Goal: Share content: Share content

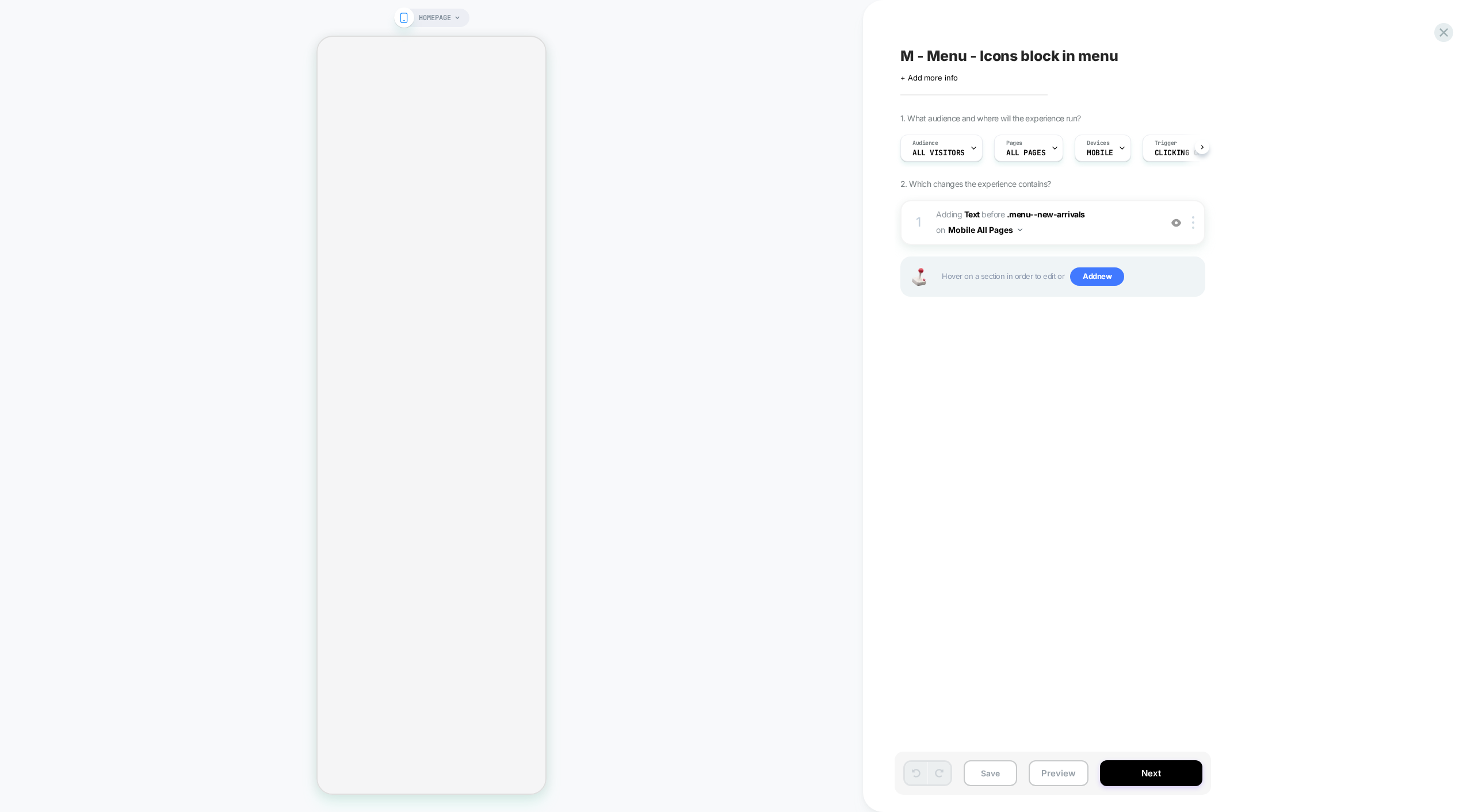
scroll to position [0, 1]
click at [1057, 776] on button "Preview" at bounding box center [1058, 773] width 60 height 26
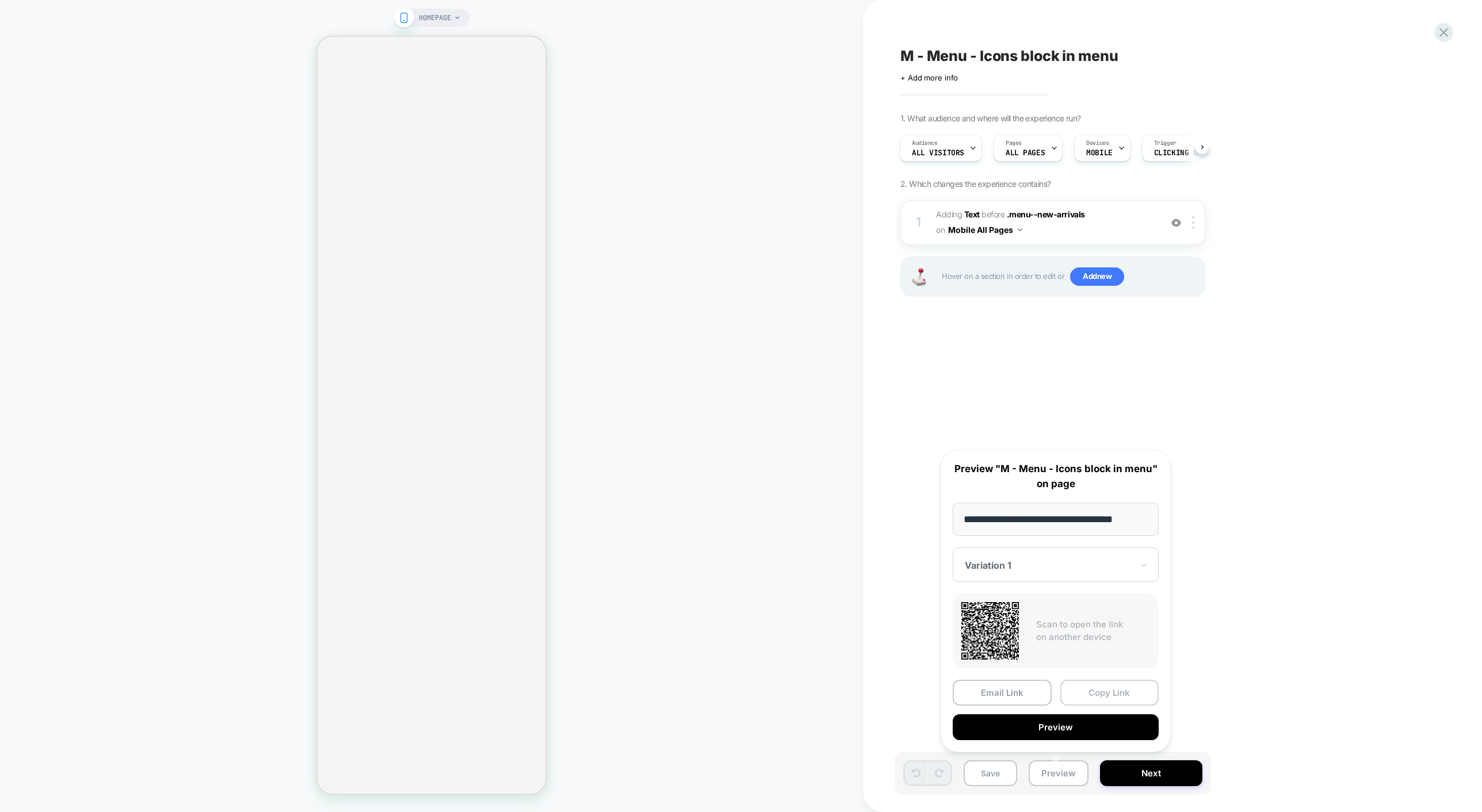
click at [1079, 697] on button "Copy Link" at bounding box center [1109, 693] width 99 height 26
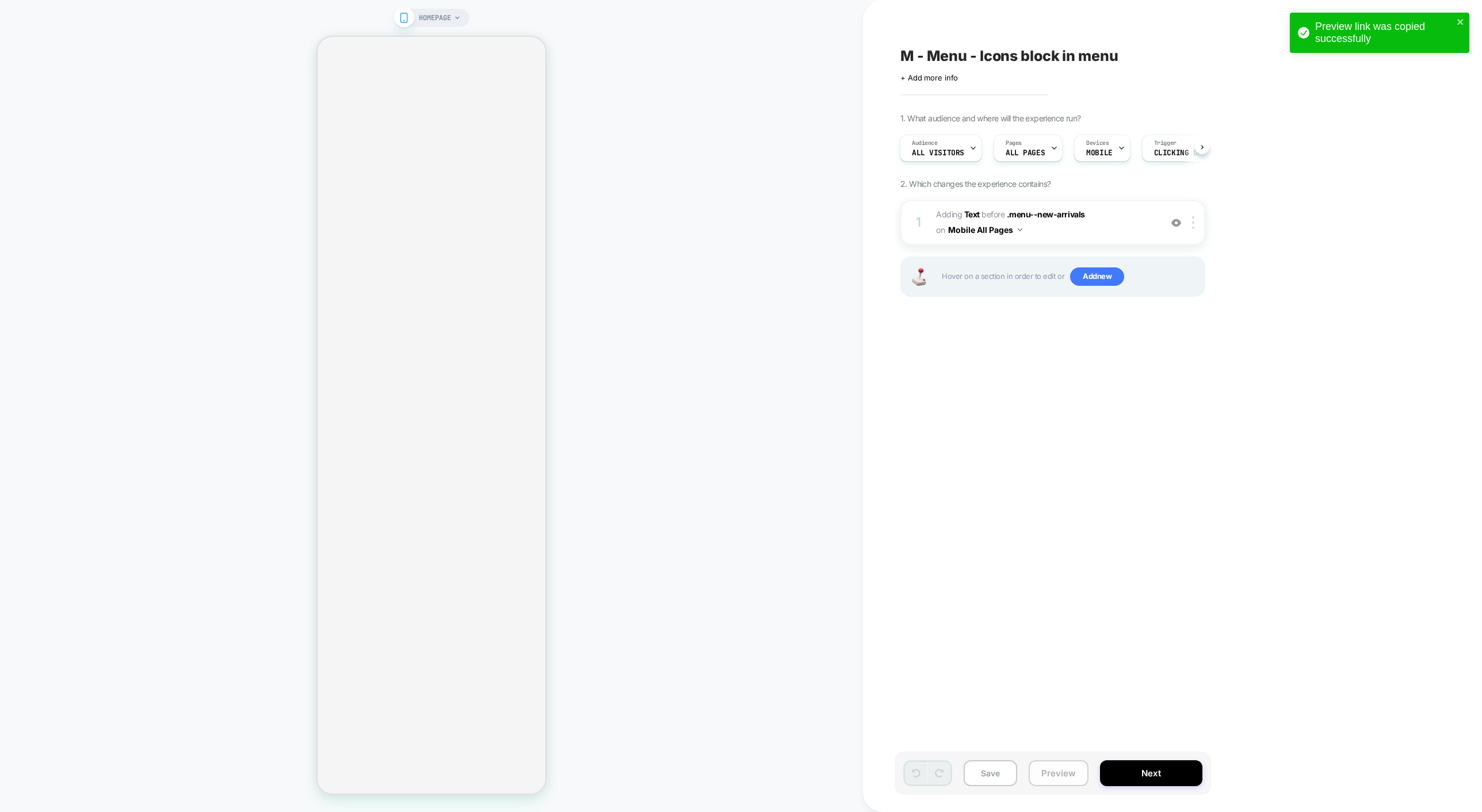
click at [1052, 772] on button "Preview" at bounding box center [1058, 773] width 60 height 26
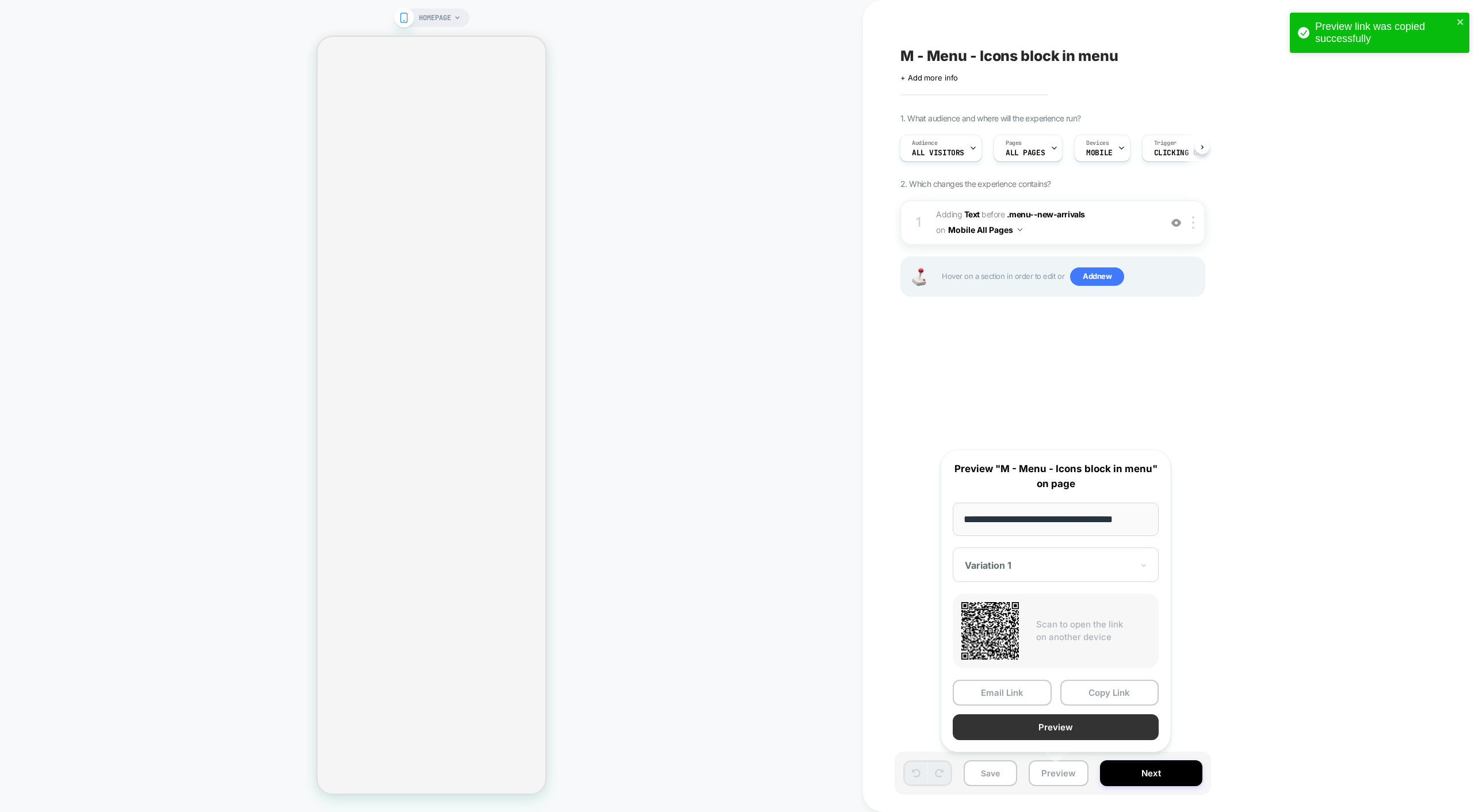
click at [1057, 728] on button "Preview" at bounding box center [1055, 727] width 206 height 26
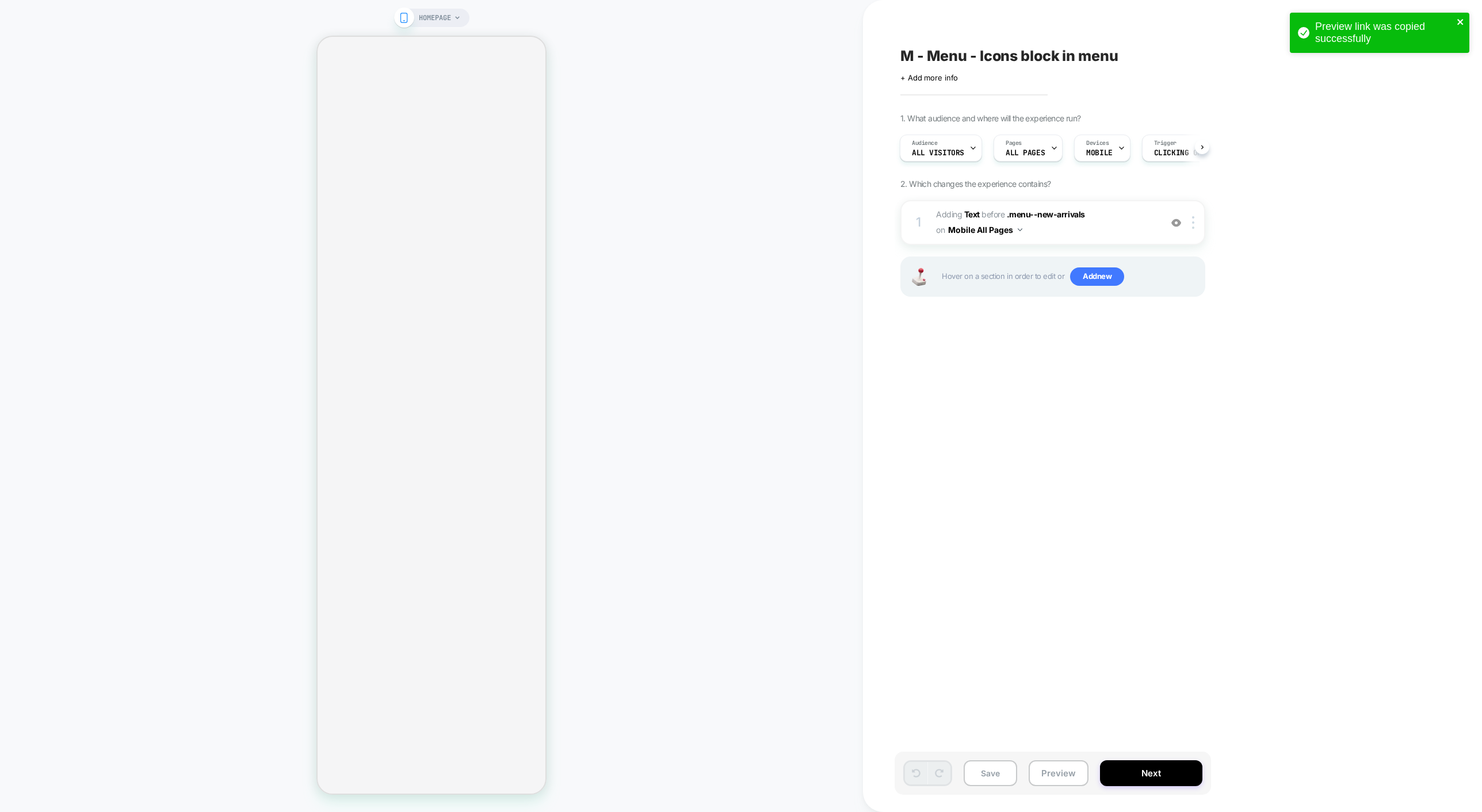
click at [1461, 21] on icon "close" at bounding box center [1460, 22] width 8 height 9
click at [1461, 21] on div "Preview link was copied successfully" at bounding box center [1379, 34] width 184 height 48
click at [1447, 36] on icon at bounding box center [1444, 33] width 15 height 15
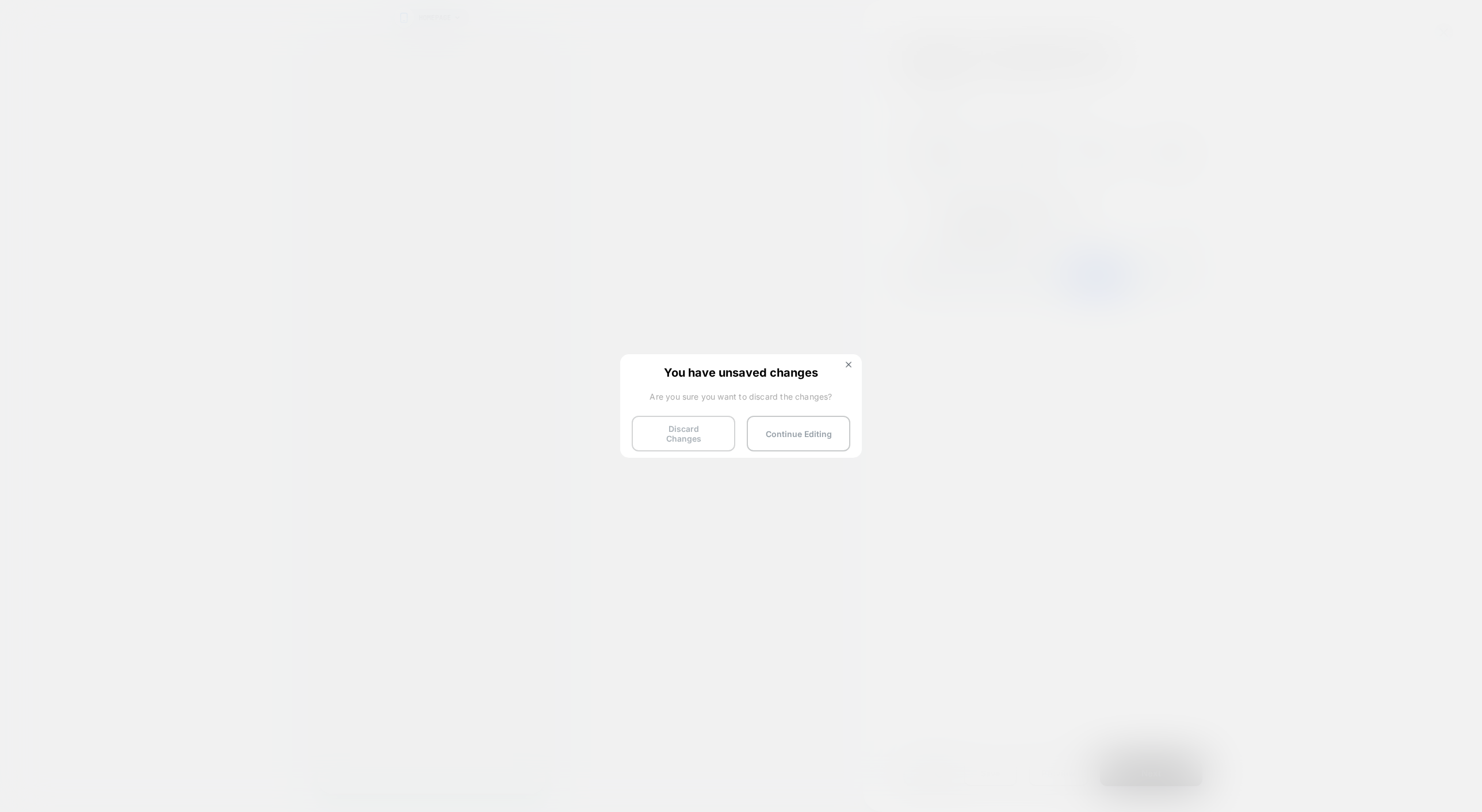
click at [701, 438] on button "Discard Changes" at bounding box center [683, 434] width 104 height 36
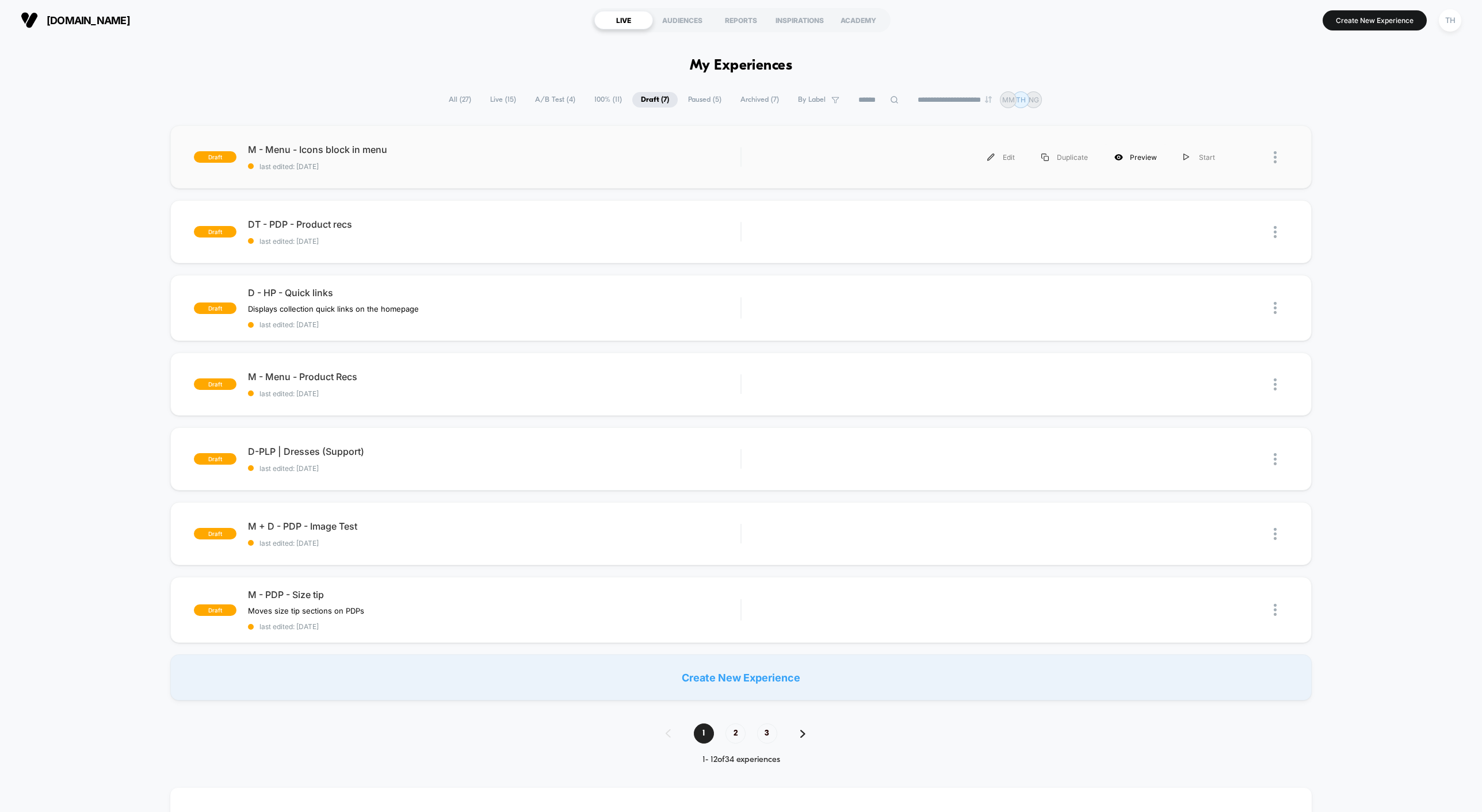
click at [1127, 159] on div "Preview" at bounding box center [1136, 157] width 69 height 26
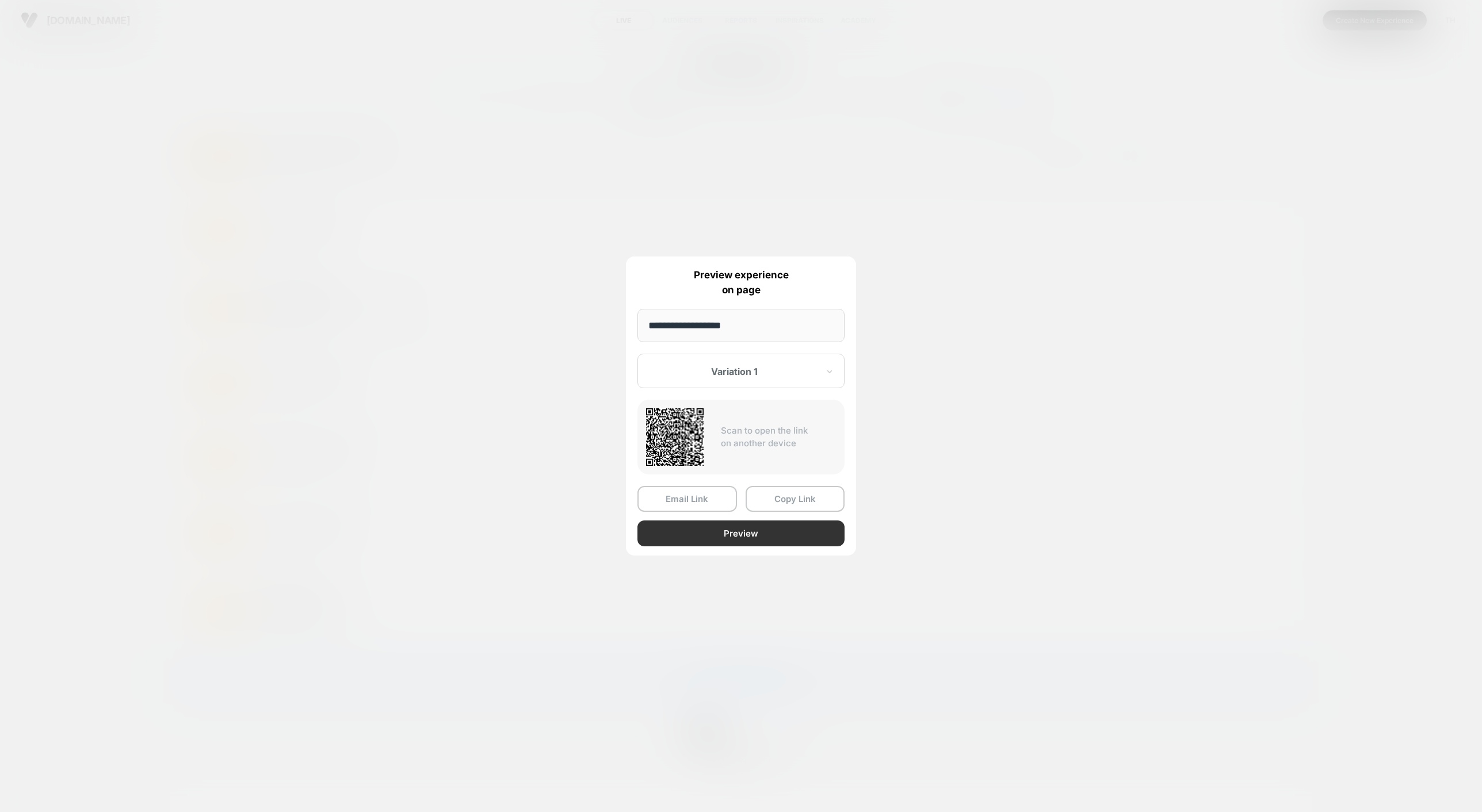
click at [735, 528] on button "Preview" at bounding box center [740, 533] width 207 height 26
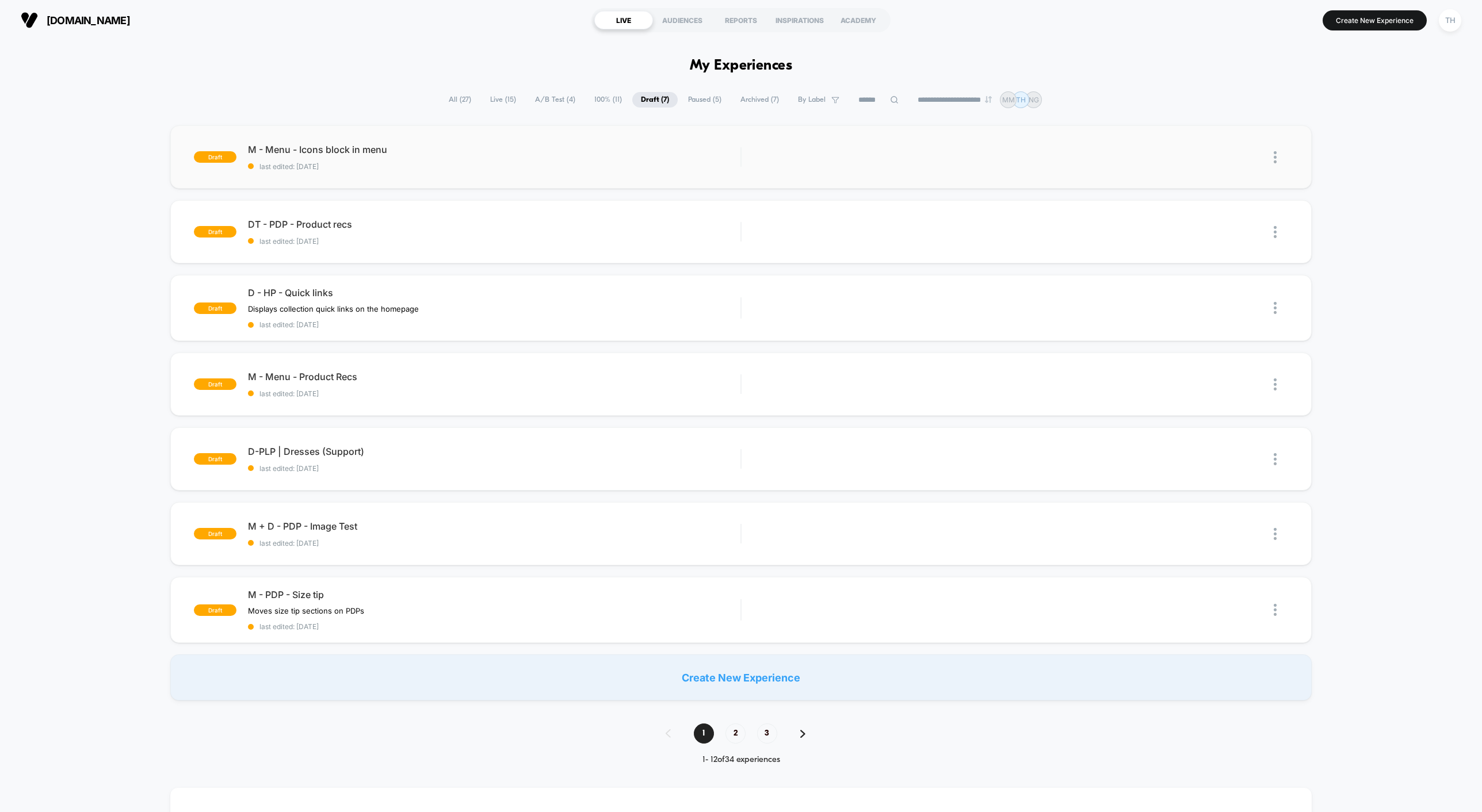
click at [1274, 156] on img at bounding box center [1274, 157] width 3 height 12
click at [1235, 181] on div "Preview Link" at bounding box center [1216, 184] width 104 height 26
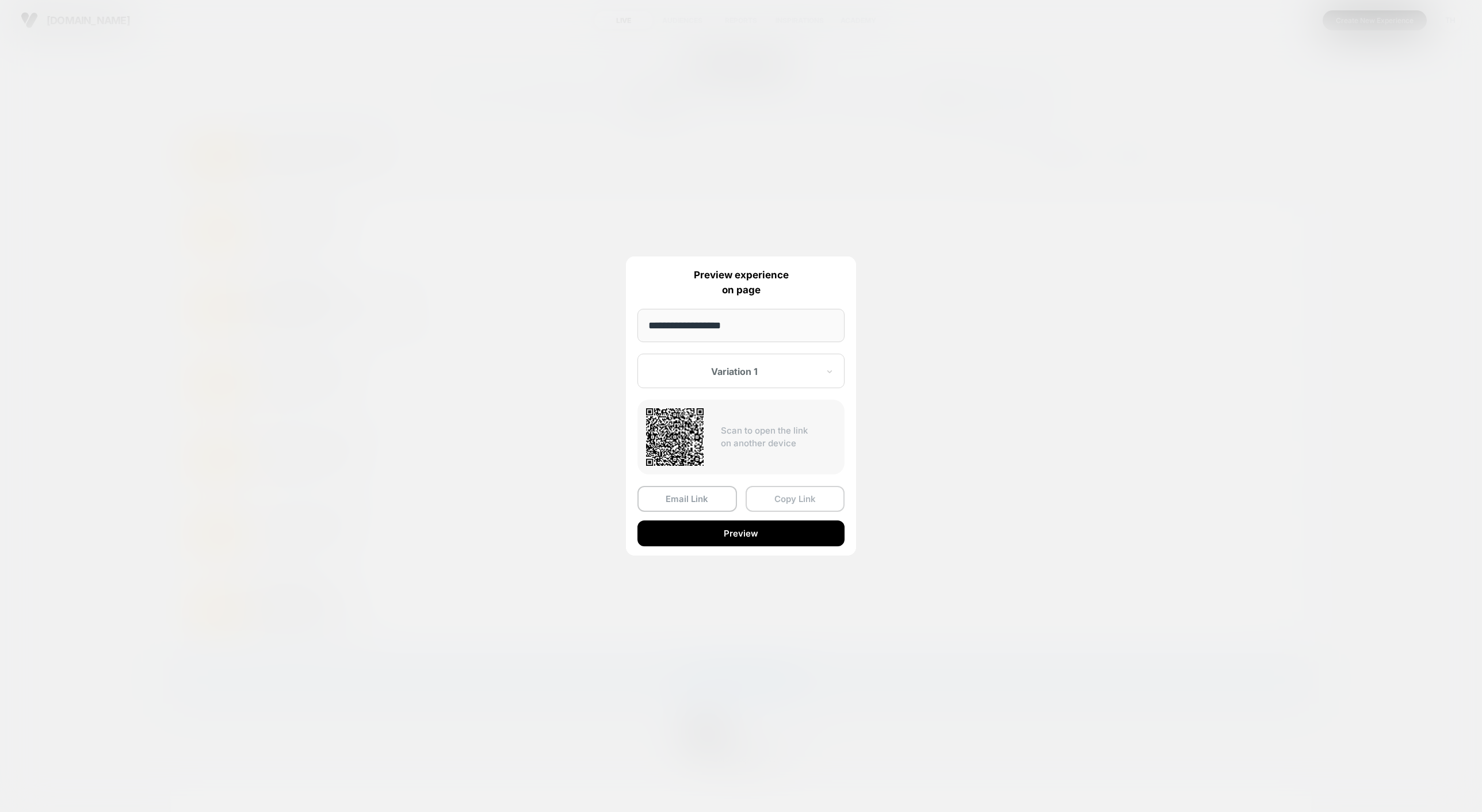
click at [782, 500] on button "Copy Link" at bounding box center [795, 499] width 99 height 26
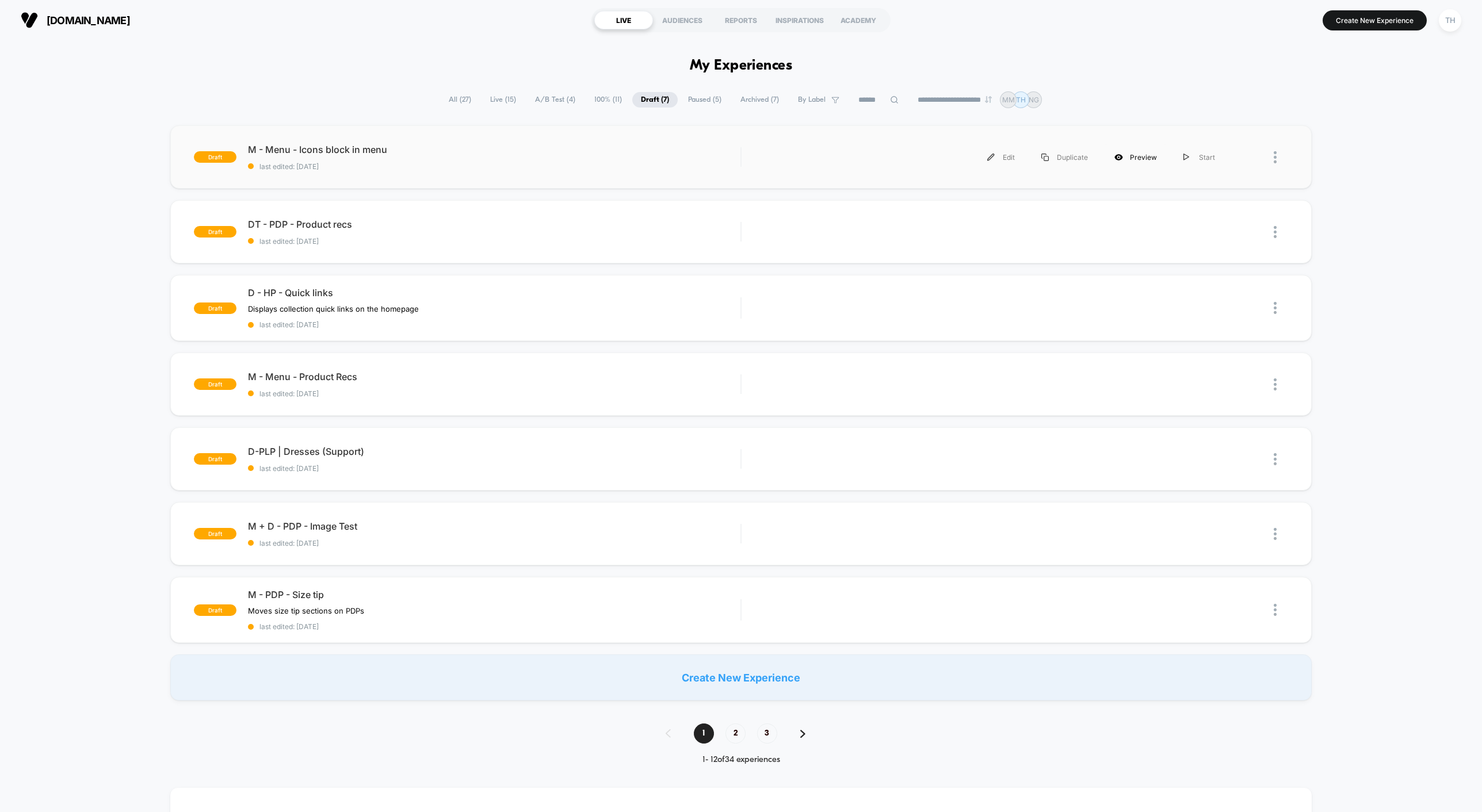
click at [1132, 156] on div "Preview" at bounding box center [1136, 157] width 69 height 26
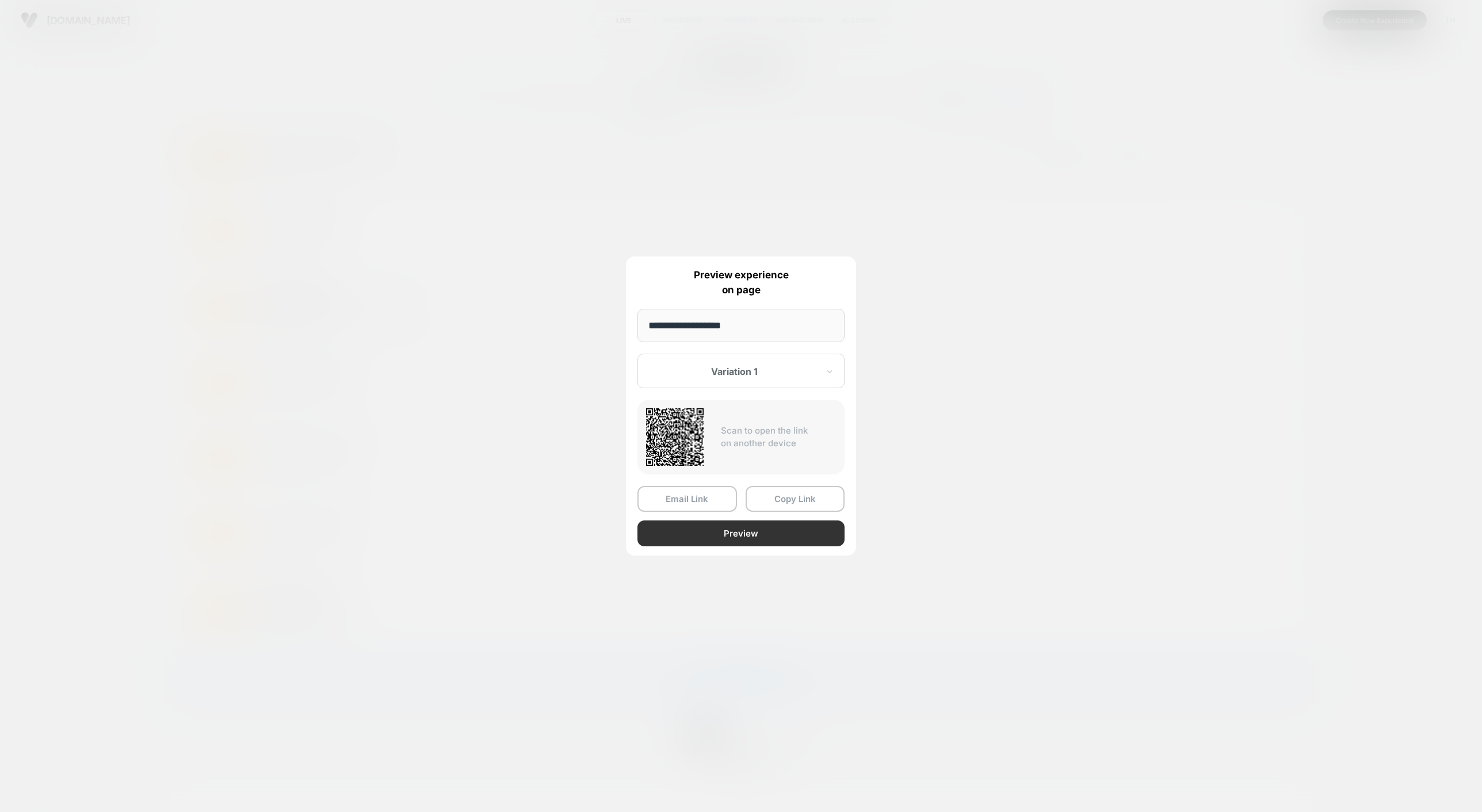
click at [738, 531] on button "Preview" at bounding box center [740, 533] width 207 height 26
